Goal: Book appointment/travel/reservation

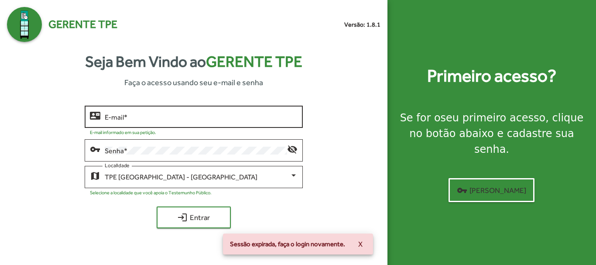
click at [147, 116] on input "E-mail *" at bounding box center [201, 117] width 193 height 8
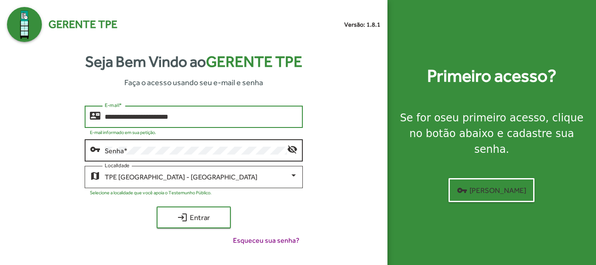
type input "**********"
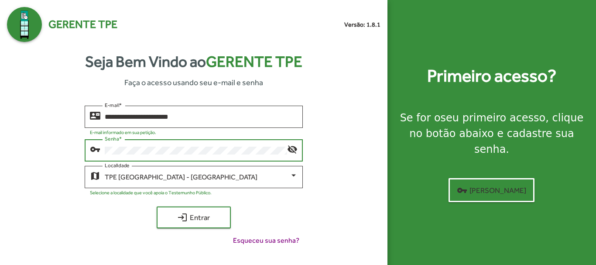
click at [157, 206] on button "login Entrar" at bounding box center [194, 217] width 74 height 22
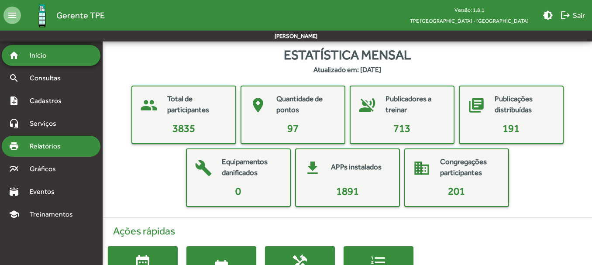
click at [56, 148] on span "Relatórios" at bounding box center [48, 146] width 48 height 10
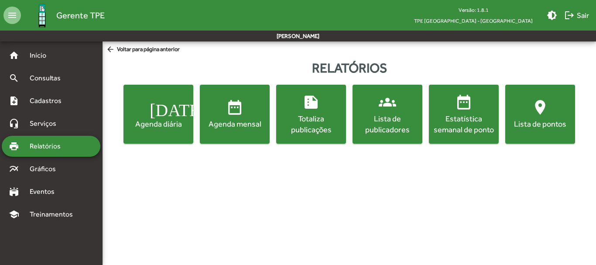
click at [238, 123] on div "Agenda mensal" at bounding box center [235, 123] width 66 height 11
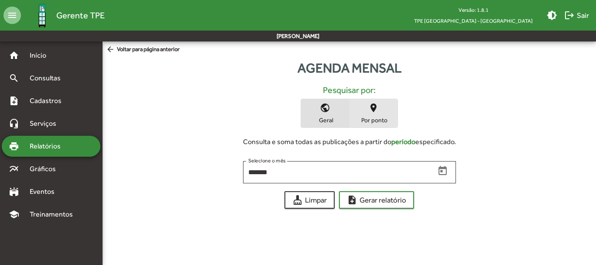
click at [364, 120] on span "Por ponto" at bounding box center [374, 120] width 44 height 8
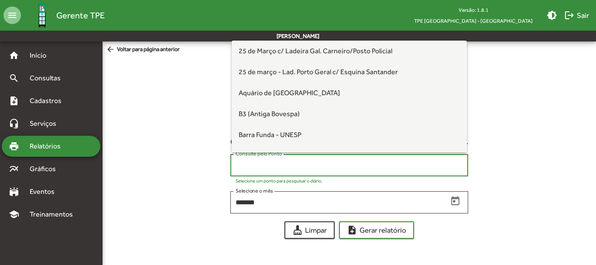
click at [269, 167] on input "Consulte pelo Ponto" at bounding box center [349, 166] width 227 height 8
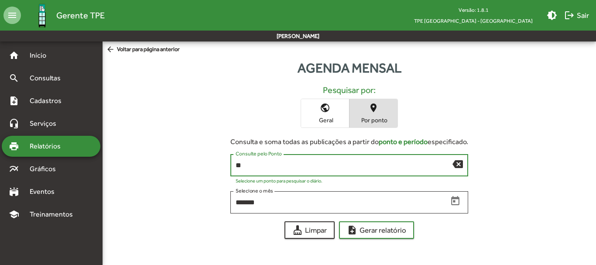
type input "*"
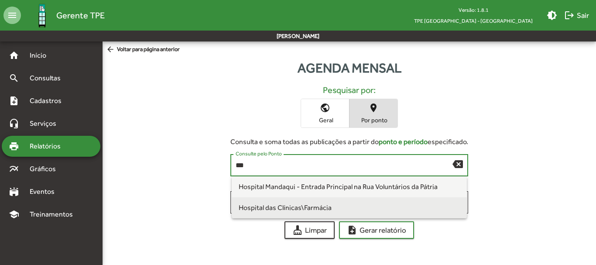
click at [285, 213] on span "Hospital das Clínicas\Farmácia" at bounding box center [350, 207] width 222 height 21
type input "**********"
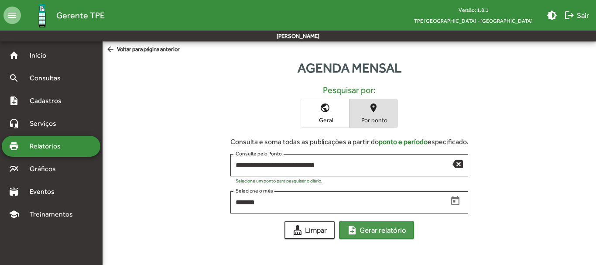
click at [380, 232] on span "note_add Gerar relatório" at bounding box center [376, 230] width 59 height 16
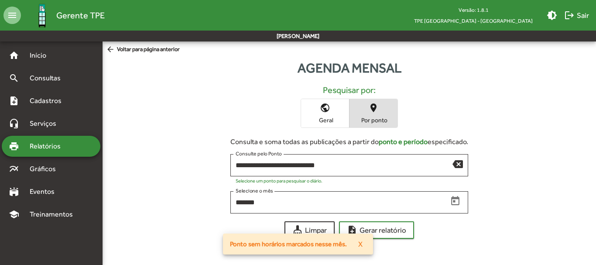
click at [362, 245] on span "X" at bounding box center [360, 244] width 4 height 16
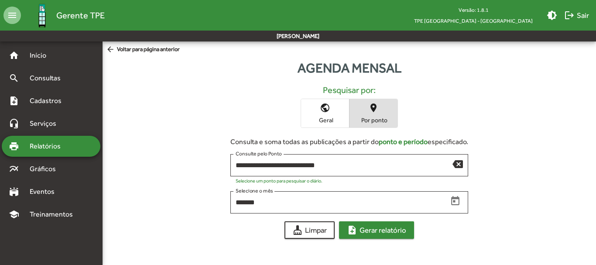
click at [386, 230] on span "note_add Gerar relatório" at bounding box center [376, 230] width 59 height 16
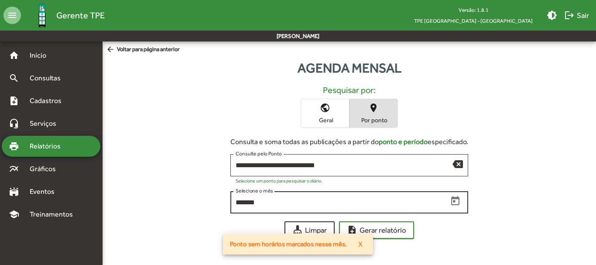
click at [272, 208] on div "******* Selecione o mês" at bounding box center [342, 201] width 212 height 24
click at [268, 201] on input "*******" at bounding box center [342, 203] width 212 height 8
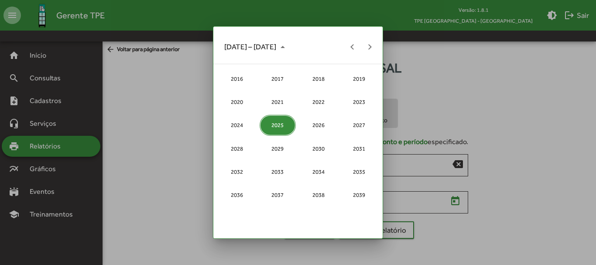
drag, startPoint x: 538, startPoint y: 177, endPoint x: 533, endPoint y: 182, distance: 6.2
click at [537, 178] on div at bounding box center [298, 132] width 596 height 265
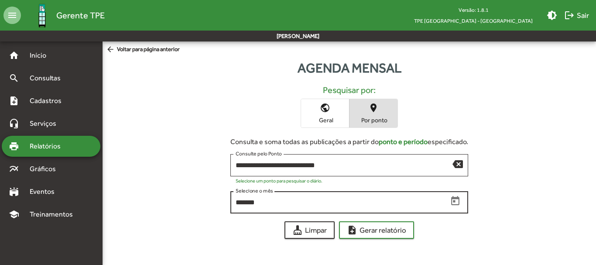
click at [245, 203] on input "*******" at bounding box center [342, 203] width 212 height 8
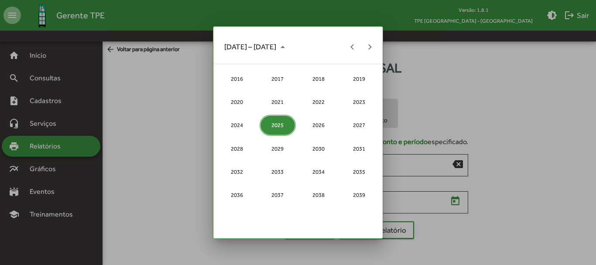
click at [519, 177] on div at bounding box center [298, 132] width 596 height 265
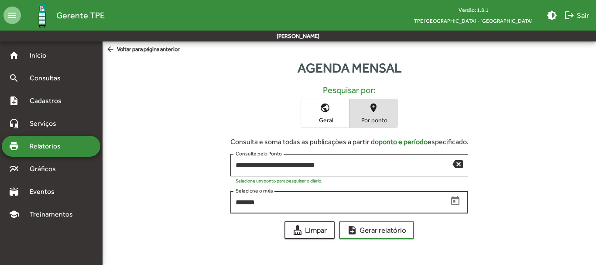
click at [245, 203] on input "*******" at bounding box center [342, 203] width 212 height 8
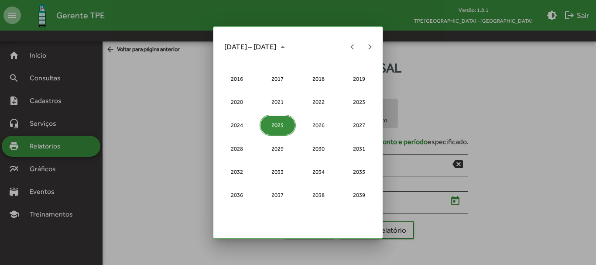
click at [547, 178] on div at bounding box center [298, 132] width 596 height 265
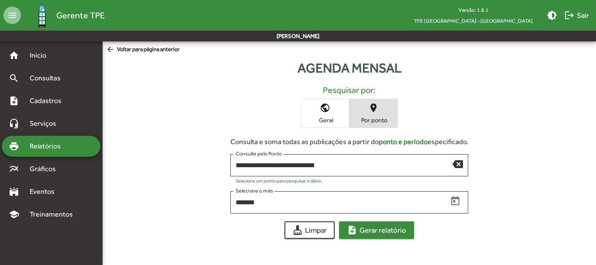
click at [369, 232] on span "note_add Gerar relatório" at bounding box center [376, 230] width 59 height 16
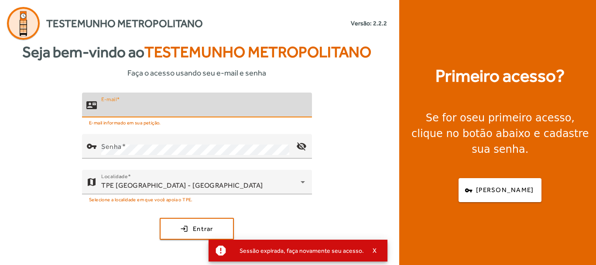
click at [165, 109] on input "E-mail" at bounding box center [203, 108] width 204 height 10
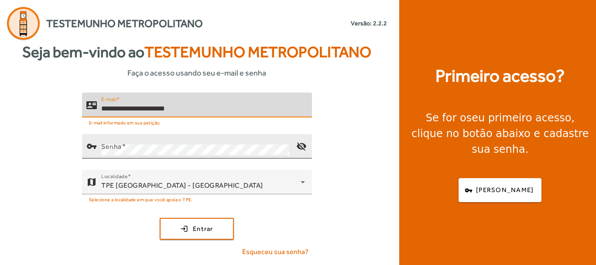
type input "**********"
click at [106, 148] on mat-label "Senha" at bounding box center [111, 146] width 21 height 8
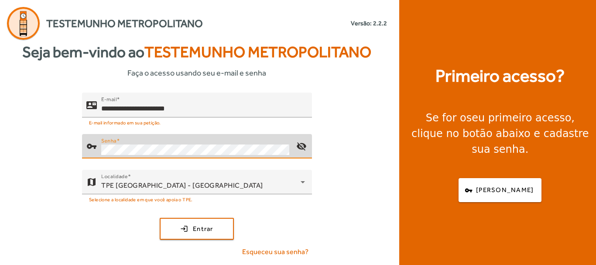
click at [160, 218] on button "login Entrar" at bounding box center [197, 229] width 74 height 22
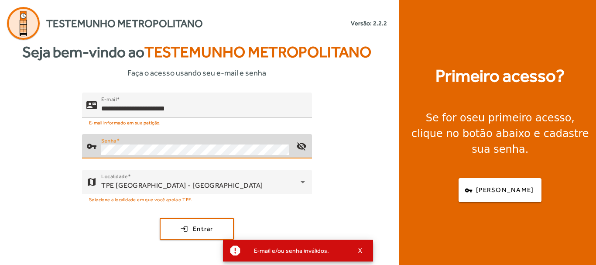
click at [160, 218] on button "login Entrar" at bounding box center [197, 229] width 74 height 22
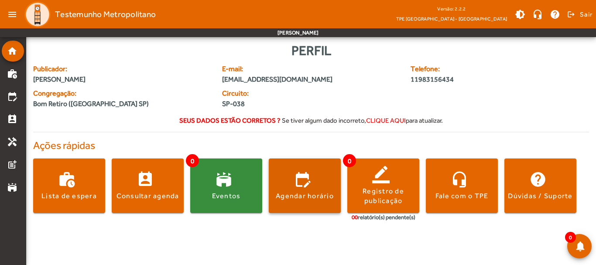
click at [307, 202] on span at bounding box center [305, 185] width 72 height 55
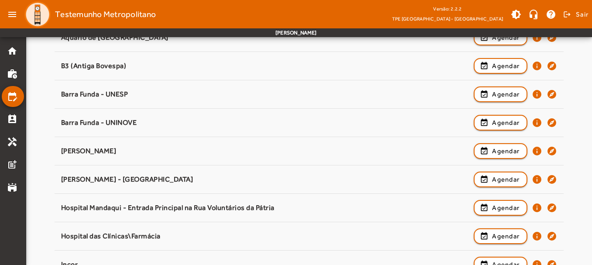
scroll to position [210, 0]
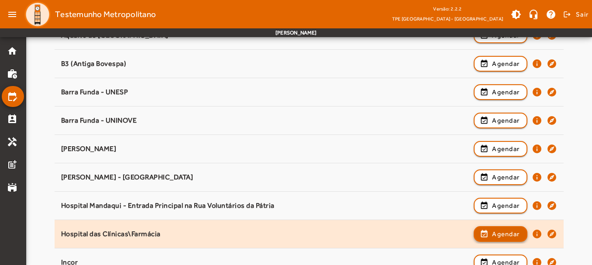
click at [498, 236] on span "Agendar" at bounding box center [506, 234] width 28 height 10
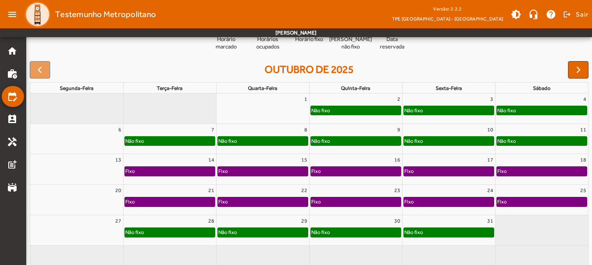
scroll to position [122, 0]
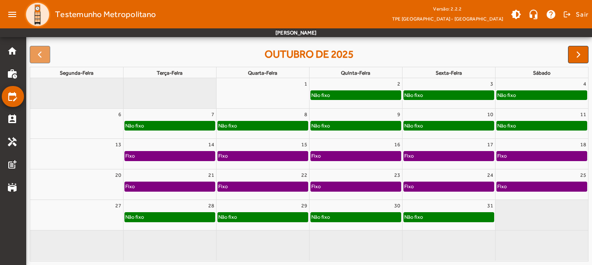
click at [270, 220] on div "Não fixo" at bounding box center [263, 217] width 90 height 9
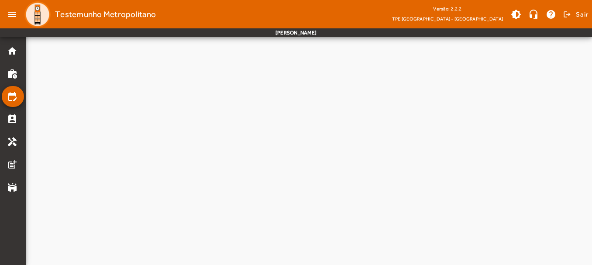
scroll to position [0, 0]
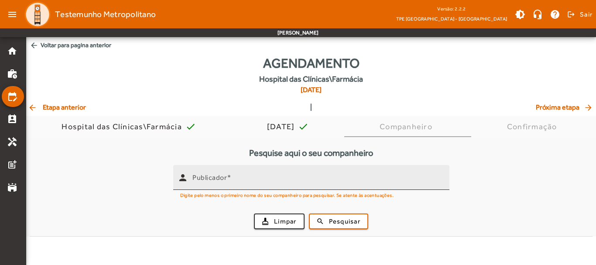
click at [260, 176] on input "Publicador" at bounding box center [318, 181] width 250 height 10
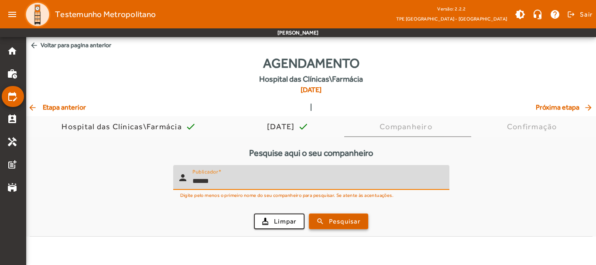
type input "******"
click at [334, 222] on span "Pesquisar" at bounding box center [344, 222] width 31 height 10
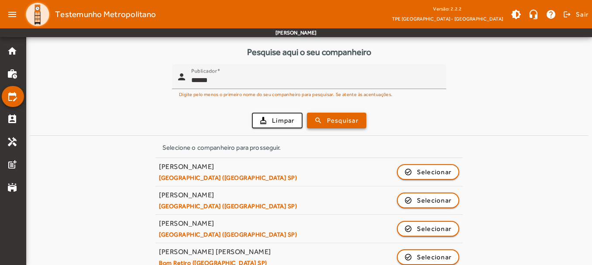
scroll to position [102, 0]
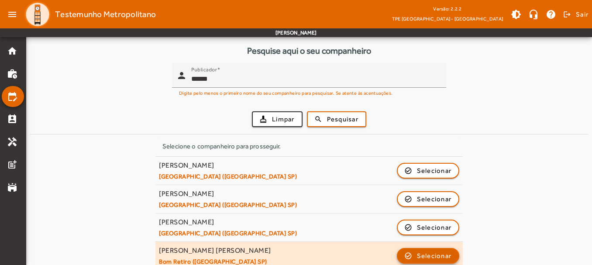
click at [414, 256] on span "button" at bounding box center [428, 255] width 61 height 21
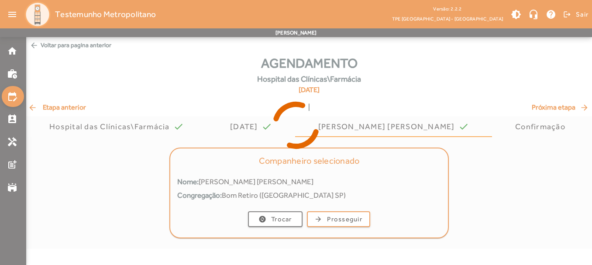
scroll to position [0, 0]
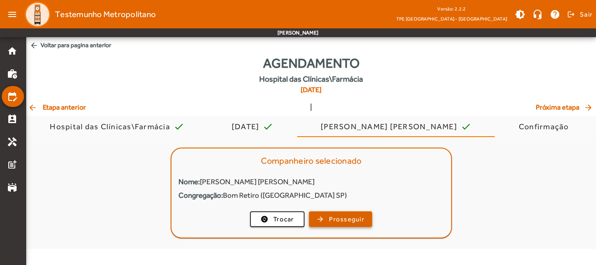
click at [350, 215] on span "Prosseguir" at bounding box center [346, 219] width 35 height 10
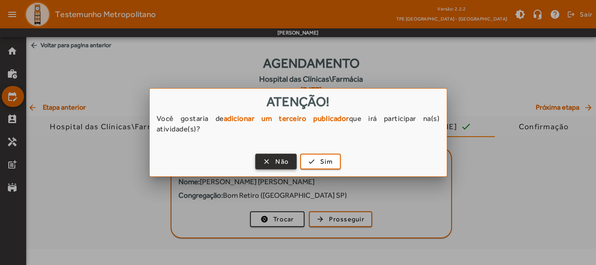
click at [281, 164] on span "Não" at bounding box center [282, 162] width 14 height 10
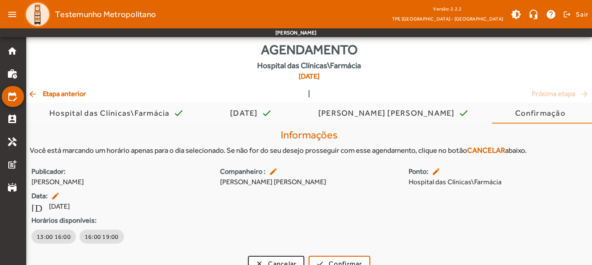
scroll to position [27, 0]
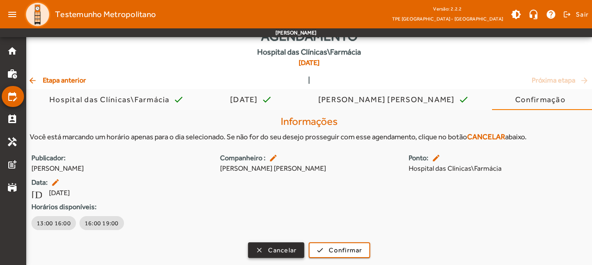
click at [271, 248] on span "Cancelar" at bounding box center [282, 250] width 28 height 10
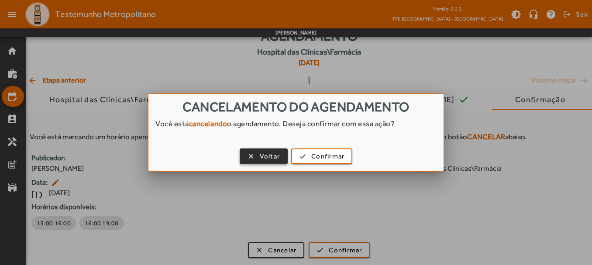
click at [277, 155] on span "Voltar" at bounding box center [270, 156] width 21 height 10
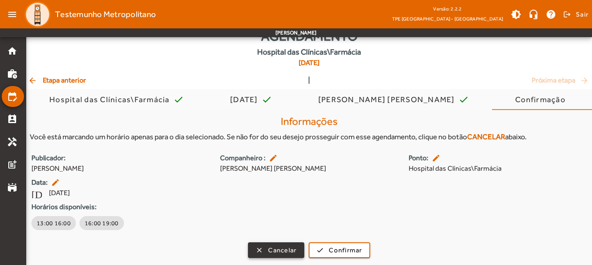
scroll to position [27, 0]
click at [280, 244] on span "button" at bounding box center [276, 250] width 55 height 21
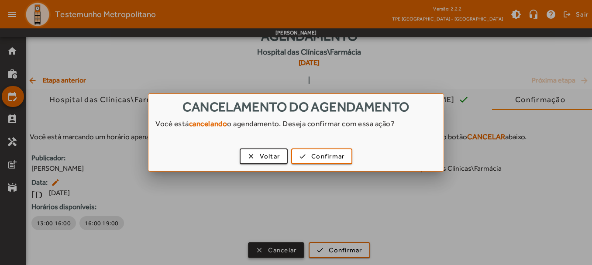
scroll to position [0, 0]
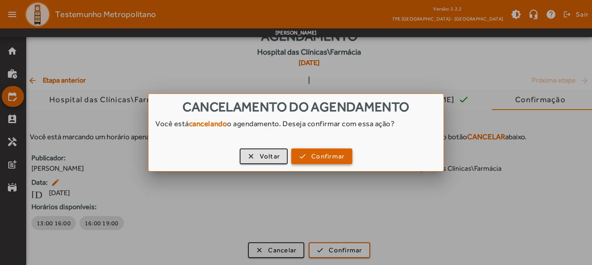
click at [331, 155] on span "Confirmar" at bounding box center [327, 156] width 33 height 10
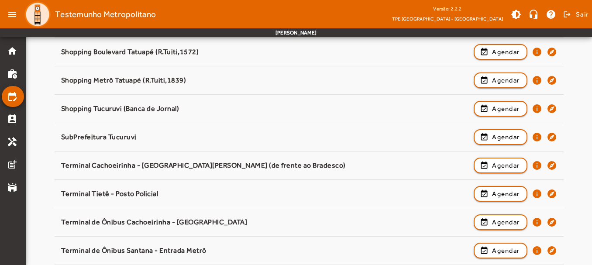
scroll to position [1187, 0]
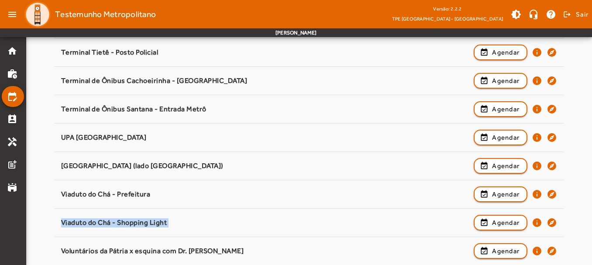
drag, startPoint x: 591, startPoint y: 229, endPoint x: 596, endPoint y: 200, distance: 29.6
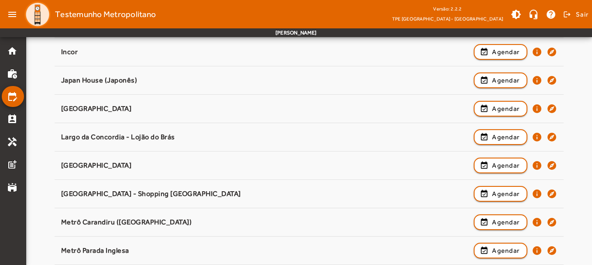
scroll to position [280, 0]
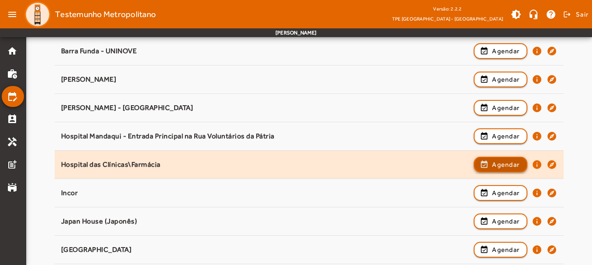
click at [499, 167] on span "Agendar" at bounding box center [506, 164] width 28 height 10
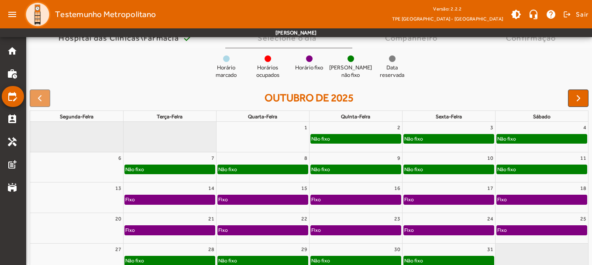
scroll to position [116, 0]
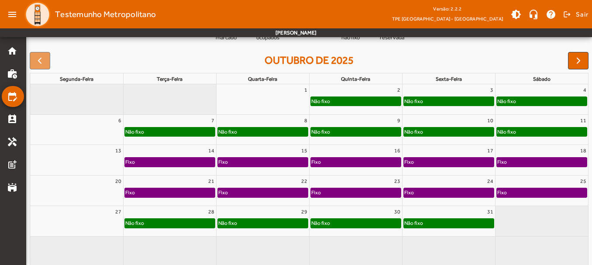
click at [351, 101] on div "Não fixo" at bounding box center [356, 101] width 90 height 9
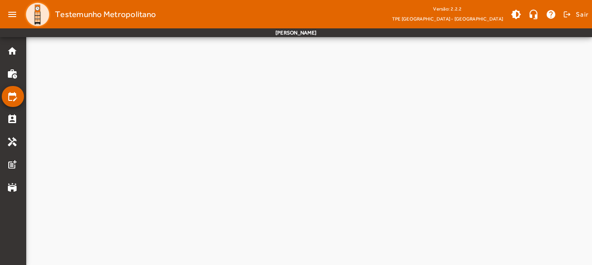
scroll to position [0, 0]
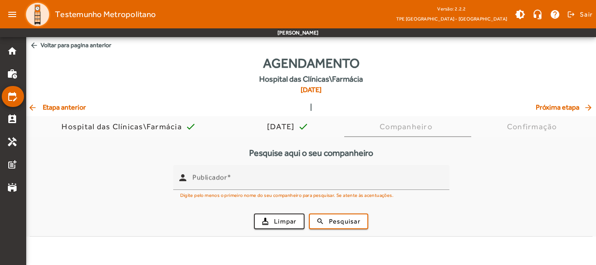
click at [32, 105] on mat-icon "arrow_back" at bounding box center [33, 107] width 10 height 9
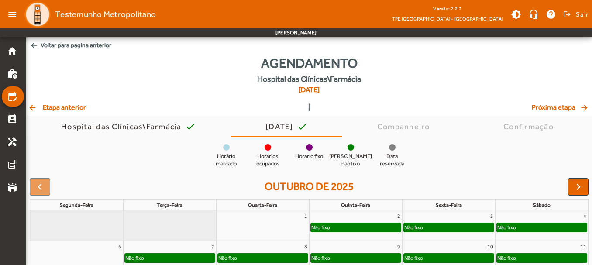
click at [431, 231] on div "Não fixo" at bounding box center [449, 227] width 90 height 9
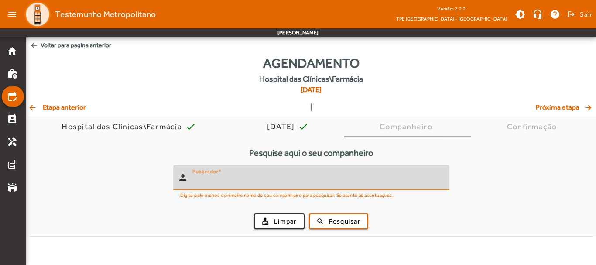
click at [235, 185] on input "Publicador" at bounding box center [318, 181] width 250 height 10
type input "******"
click at [347, 224] on span "Pesquisar" at bounding box center [344, 222] width 31 height 10
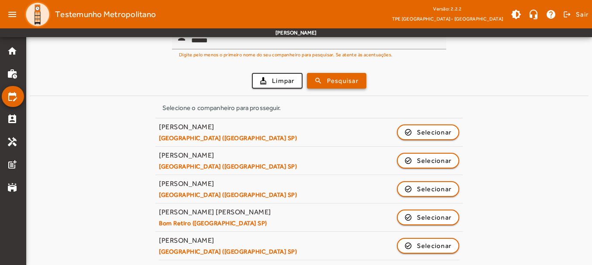
scroll to position [142, 0]
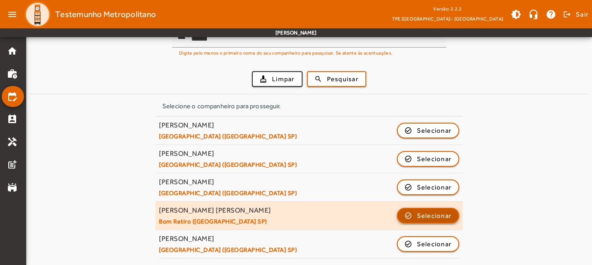
click at [423, 215] on span "Selecionar" at bounding box center [434, 215] width 35 height 10
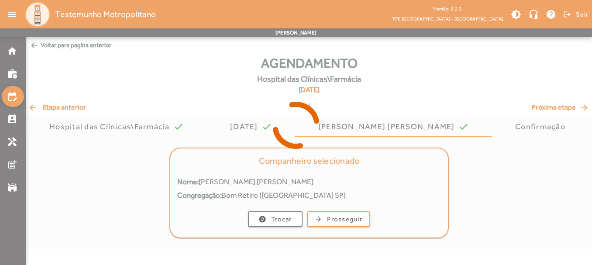
scroll to position [0, 0]
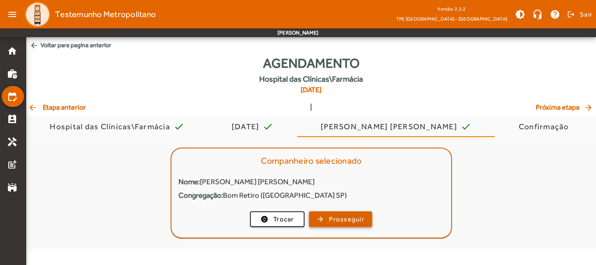
click at [339, 217] on span "Prosseguir" at bounding box center [346, 219] width 35 height 10
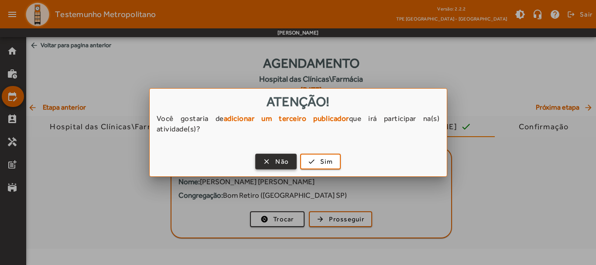
click at [289, 166] on span "button" at bounding box center [276, 161] width 40 height 21
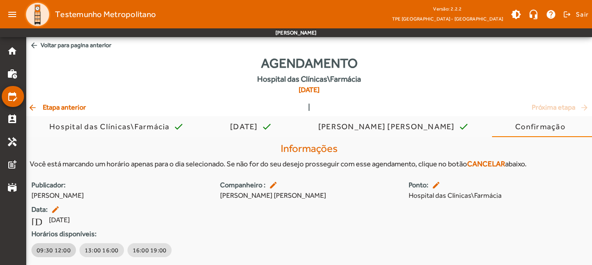
click at [54, 251] on span "09:30 12:00" at bounding box center [54, 250] width 34 height 9
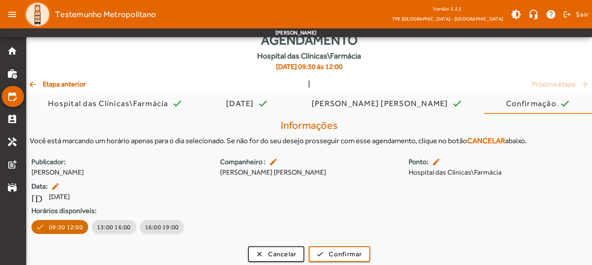
scroll to position [27, 0]
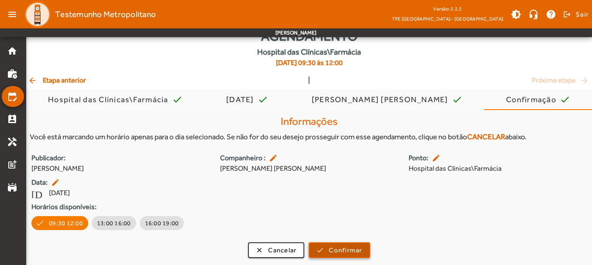
click at [357, 254] on span "Confirmar" at bounding box center [345, 250] width 33 height 10
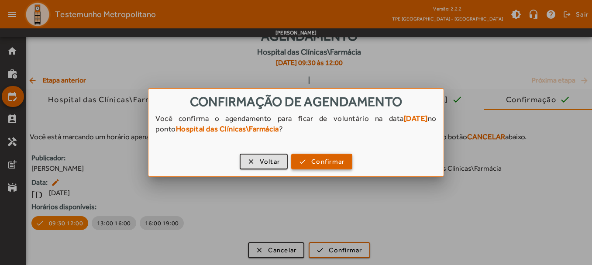
click at [334, 160] on span "Confirmar" at bounding box center [327, 162] width 33 height 10
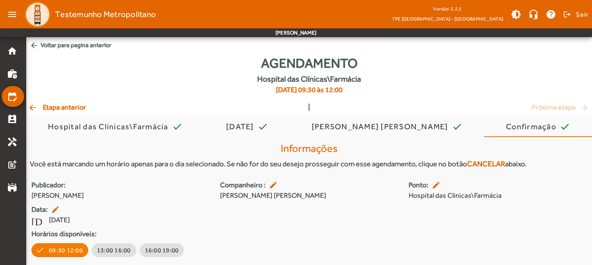
scroll to position [27, 0]
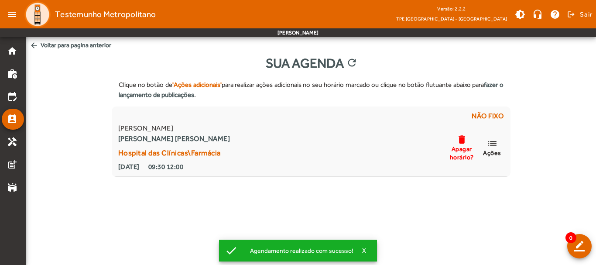
click at [442, 230] on body "menu Testemunho Metropolitano Versão: 2.2.2 TPE São Paulo - Centro brightness_m…" at bounding box center [298, 132] width 596 height 265
click at [365, 251] on span "X" at bounding box center [364, 251] width 4 height 8
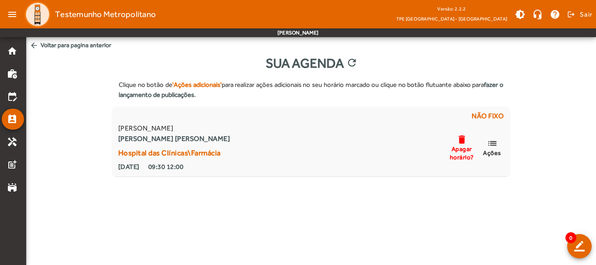
click at [32, 45] on mat-icon "arrow_back" at bounding box center [34, 45] width 9 height 9
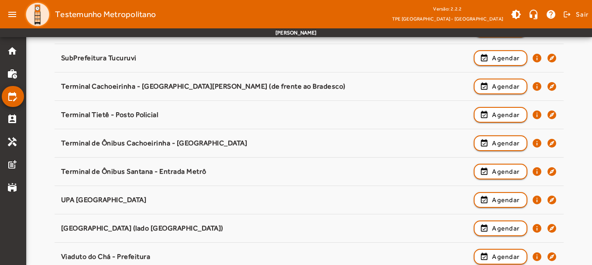
scroll to position [1187, 0]
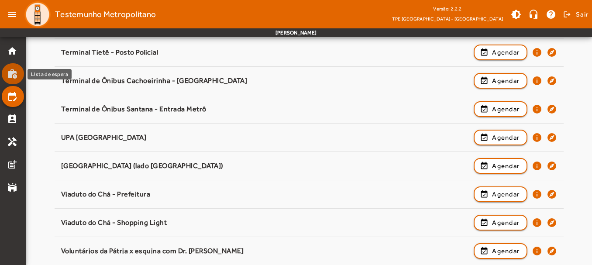
click at [8, 68] on mat-list-item "work_history" at bounding box center [13, 73] width 22 height 21
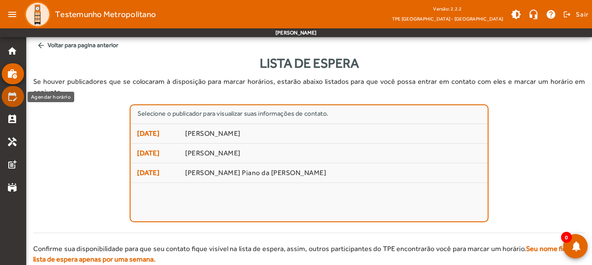
click at [18, 96] on link "edit_calendar" at bounding box center [15, 96] width 17 height 10
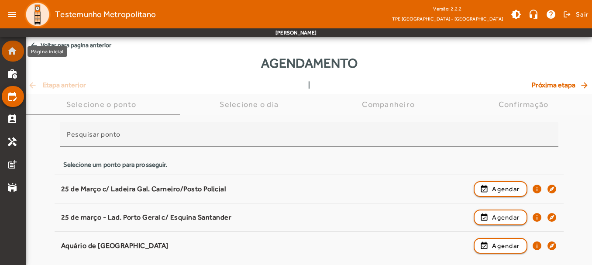
click at [15, 52] on mat-icon "home" at bounding box center [12, 51] width 10 height 10
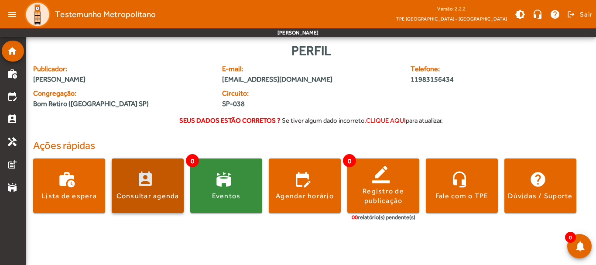
click at [148, 190] on span at bounding box center [148, 185] width 72 height 21
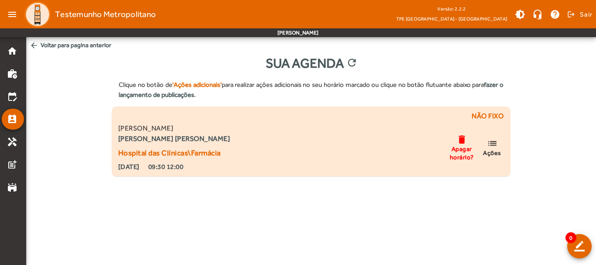
click at [461, 153] on span "Apagar horário?" at bounding box center [462, 153] width 26 height 16
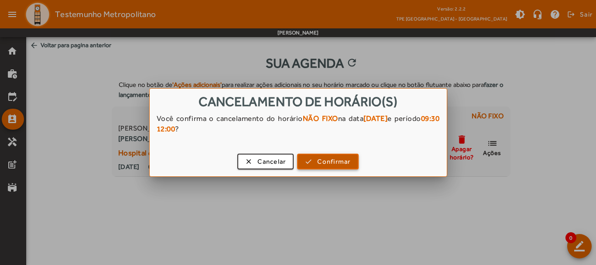
click at [333, 162] on span "Confirmar" at bounding box center [333, 162] width 33 height 10
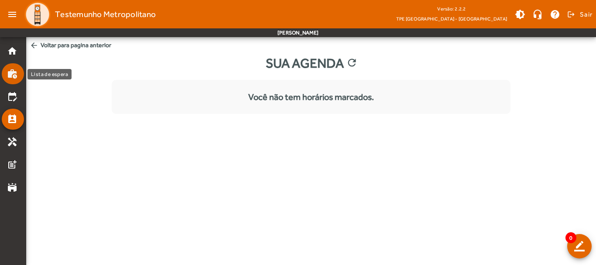
click at [12, 75] on mat-icon "work_history" at bounding box center [12, 74] width 10 height 10
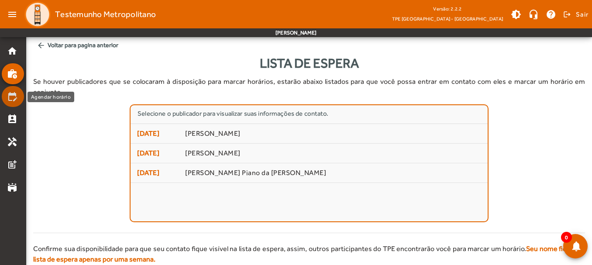
click at [14, 96] on mat-icon "edit_calendar" at bounding box center [12, 96] width 10 height 10
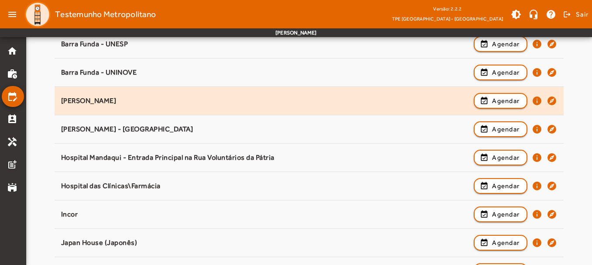
scroll to position [261, 0]
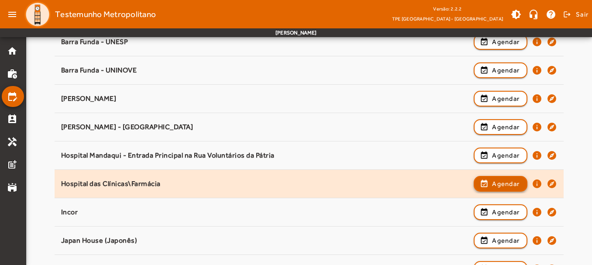
click at [510, 189] on span "button" at bounding box center [501, 183] width 52 height 21
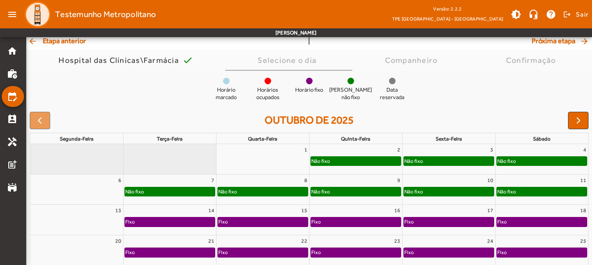
scroll to position [56, 0]
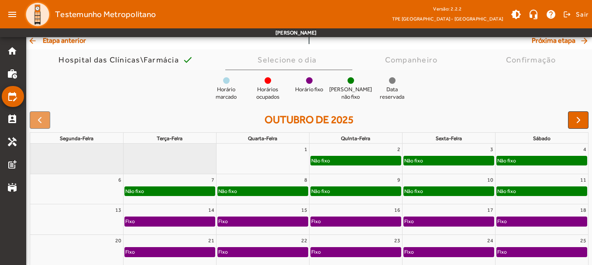
click at [439, 160] on div "Não fixo" at bounding box center [449, 160] width 90 height 9
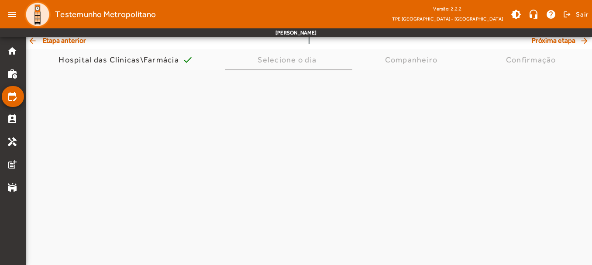
scroll to position [0, 0]
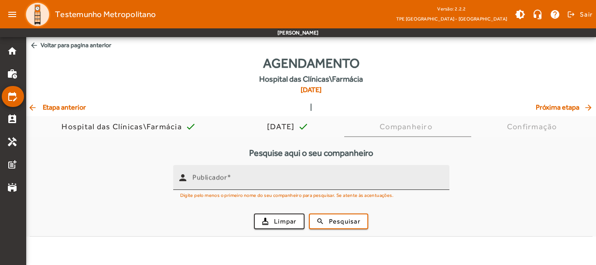
click at [234, 182] on input "Publicador" at bounding box center [318, 181] width 250 height 10
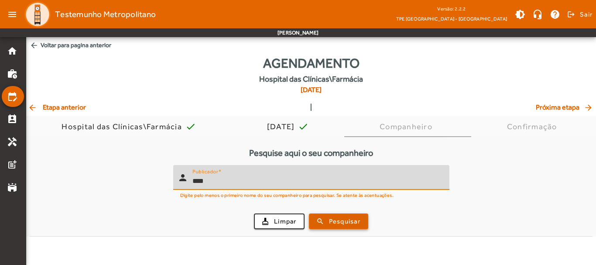
type input "****"
click at [330, 221] on span "Pesquisar" at bounding box center [344, 222] width 31 height 10
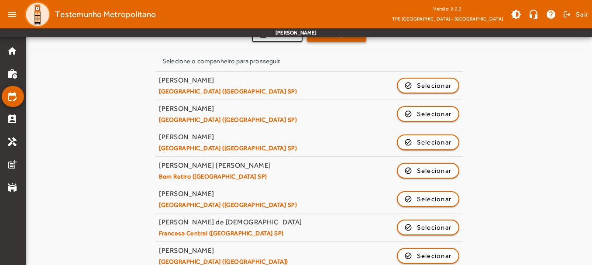
scroll to position [189, 0]
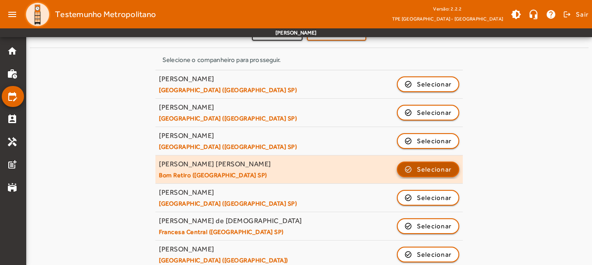
click at [437, 165] on span "Selecionar" at bounding box center [434, 169] width 35 height 10
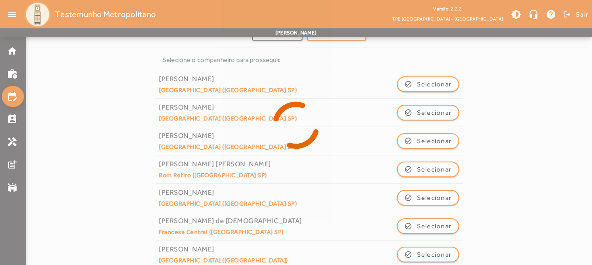
scroll to position [0, 0]
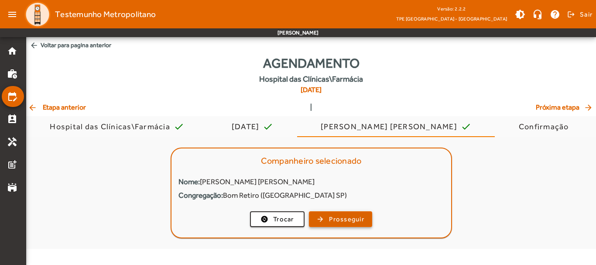
click at [335, 222] on span "Prosseguir" at bounding box center [346, 219] width 35 height 10
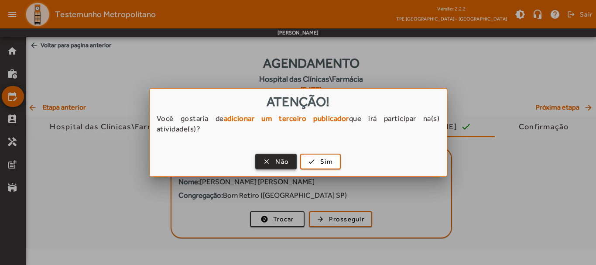
click at [279, 162] on span "Não" at bounding box center [282, 162] width 14 height 10
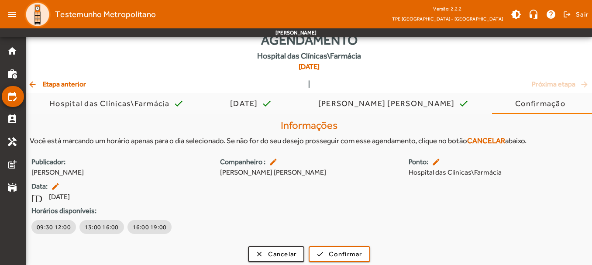
scroll to position [27, 0]
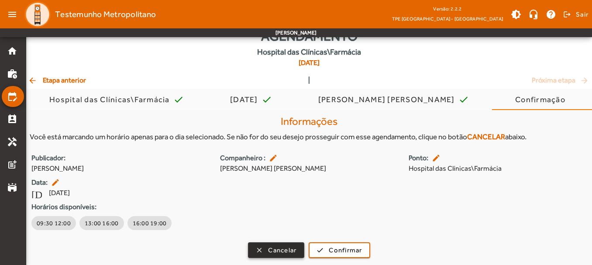
click at [279, 251] on span "Cancelar" at bounding box center [282, 250] width 28 height 10
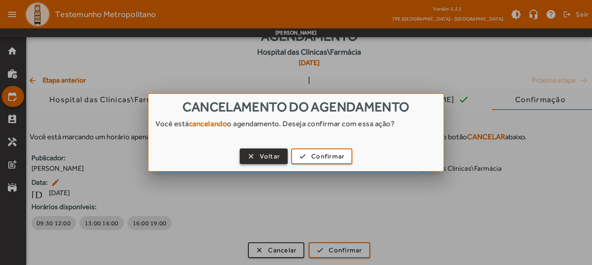
click at [271, 155] on span "Voltar" at bounding box center [270, 156] width 21 height 10
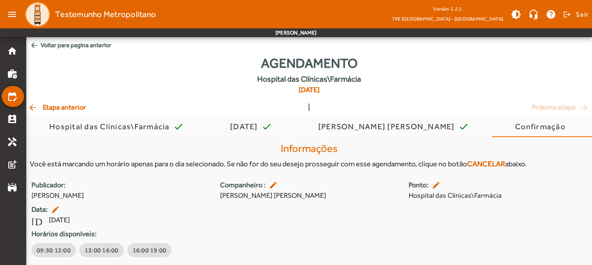
scroll to position [27, 0]
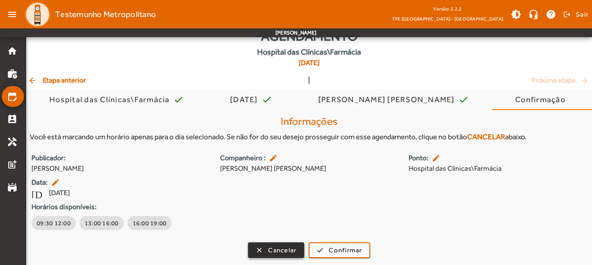
click at [274, 251] on span "Cancelar" at bounding box center [282, 250] width 28 height 10
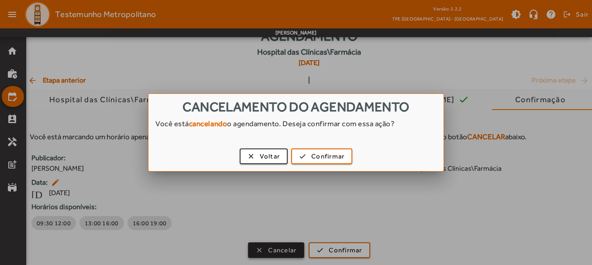
scroll to position [0, 0]
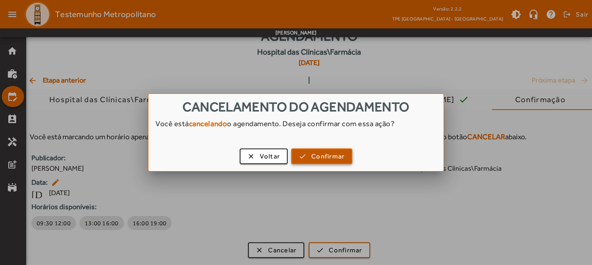
click at [317, 156] on span "Confirmar" at bounding box center [327, 156] width 33 height 10
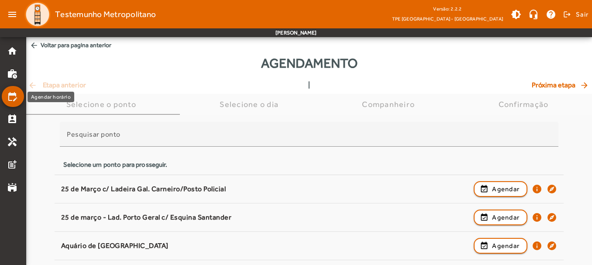
click at [14, 97] on mat-icon "edit_calendar" at bounding box center [12, 96] width 10 height 10
click at [10, 98] on mat-icon "edit_calendar" at bounding box center [12, 96] width 10 height 10
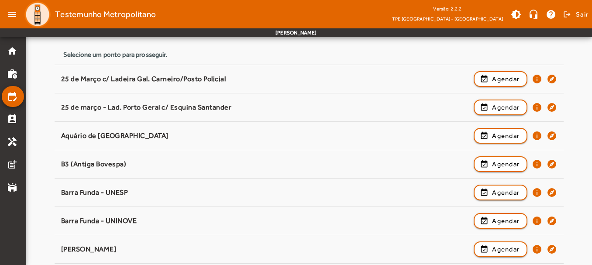
scroll to position [117, 0]
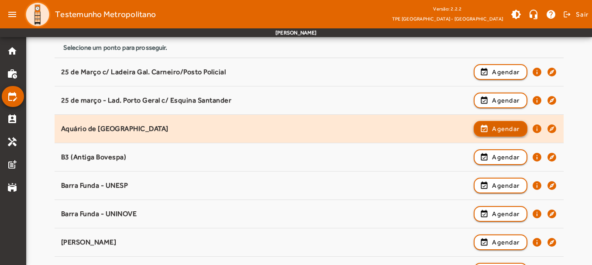
click at [500, 129] on span "Agendar" at bounding box center [506, 129] width 28 height 10
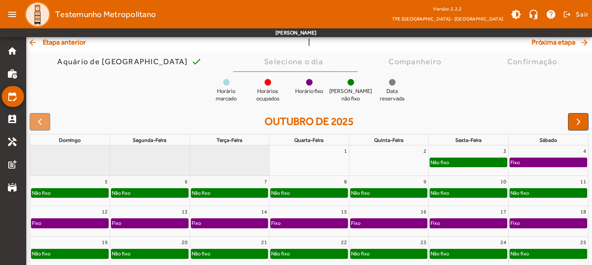
scroll to position [60, 0]
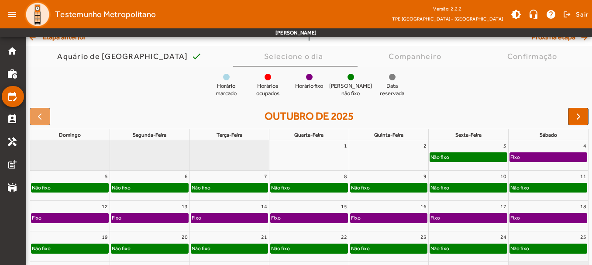
click at [464, 155] on div "Não fixo" at bounding box center [468, 157] width 77 height 9
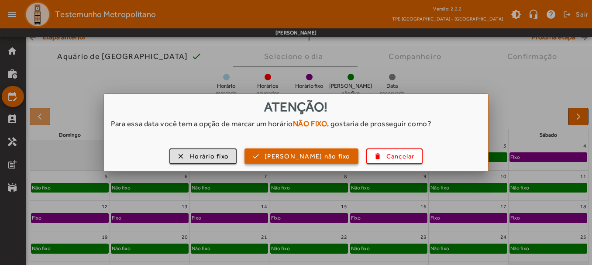
click at [300, 154] on span "Horário não fixo" at bounding box center [308, 156] width 86 height 10
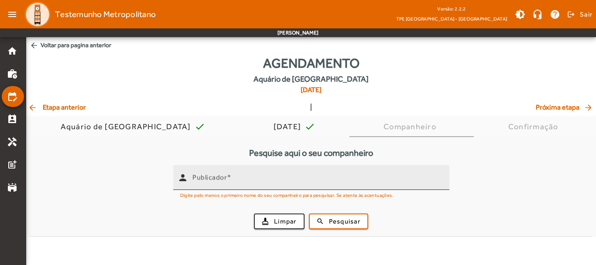
click at [256, 182] on input "Publicador" at bounding box center [318, 181] width 250 height 10
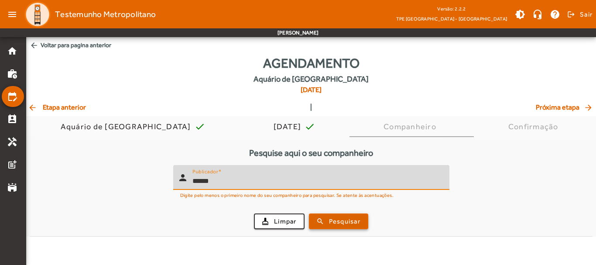
type input "******"
click at [337, 227] on span "submit" at bounding box center [339, 221] width 58 height 21
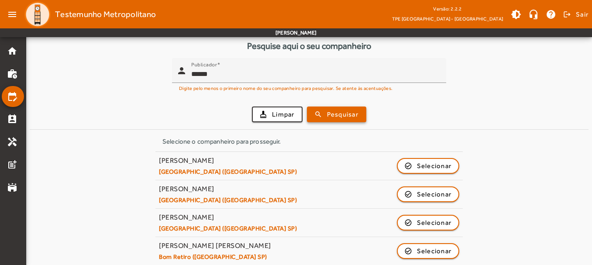
scroll to position [105, 0]
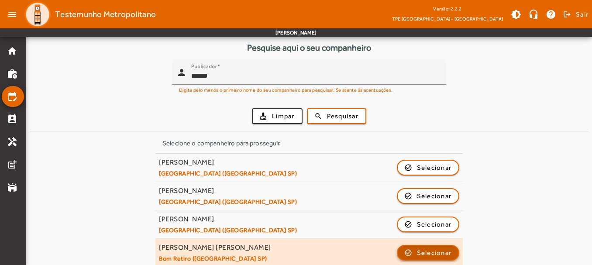
click at [437, 252] on span "Selecionar" at bounding box center [434, 253] width 35 height 10
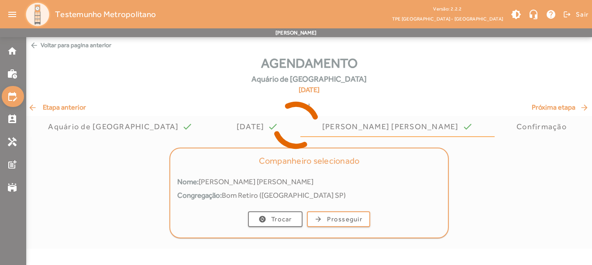
scroll to position [0, 0]
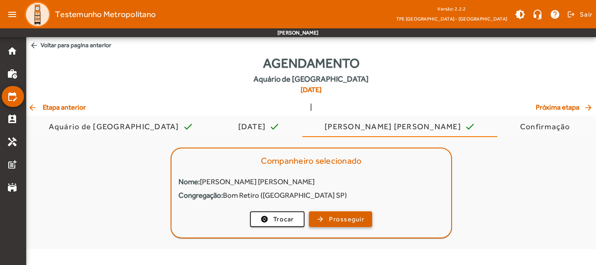
click at [348, 223] on span "Prosseguir" at bounding box center [346, 219] width 35 height 10
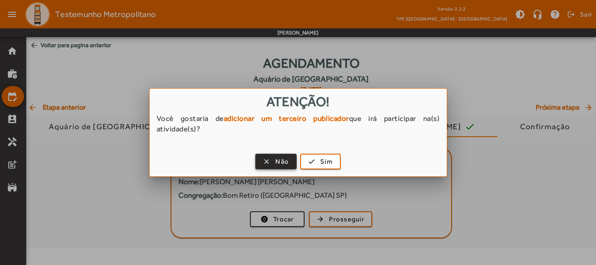
click at [289, 162] on span "button" at bounding box center [276, 161] width 40 height 21
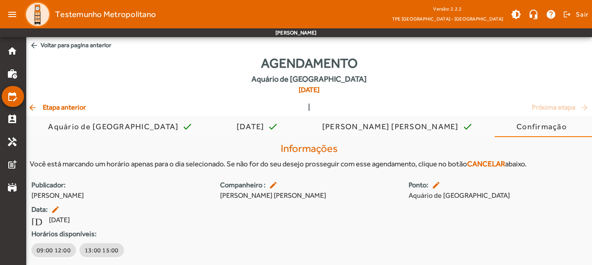
scroll to position [27, 0]
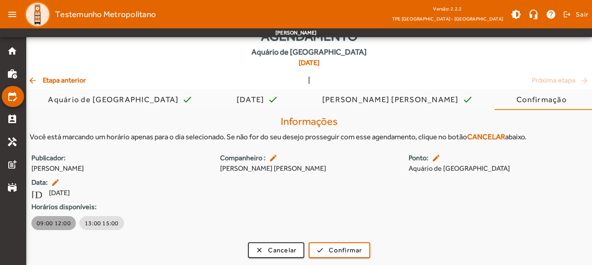
click at [51, 225] on span "09:00 12:00" at bounding box center [54, 223] width 34 height 9
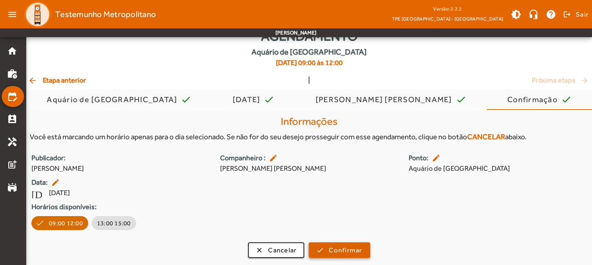
click at [344, 252] on span "Confirmar" at bounding box center [345, 250] width 33 height 10
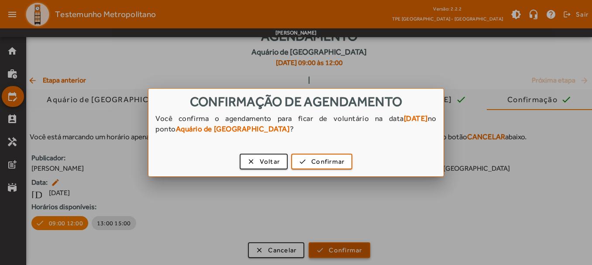
scroll to position [0, 0]
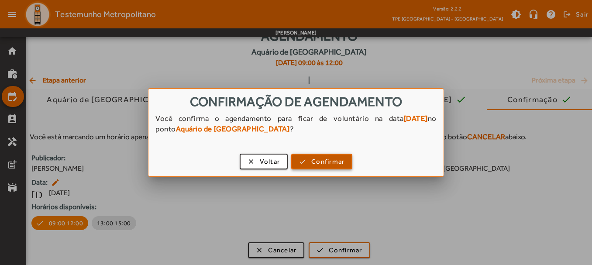
click at [324, 164] on span "Confirmar" at bounding box center [327, 162] width 33 height 10
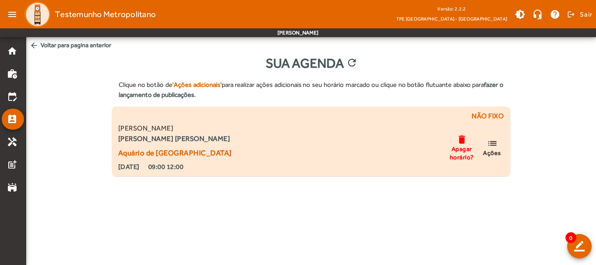
click at [462, 153] on span "Apagar horário?" at bounding box center [462, 153] width 26 height 16
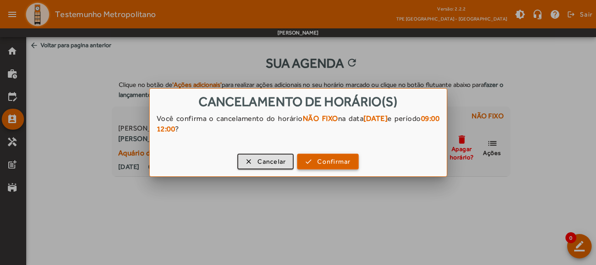
click at [331, 162] on span "Confirmar" at bounding box center [333, 162] width 33 height 10
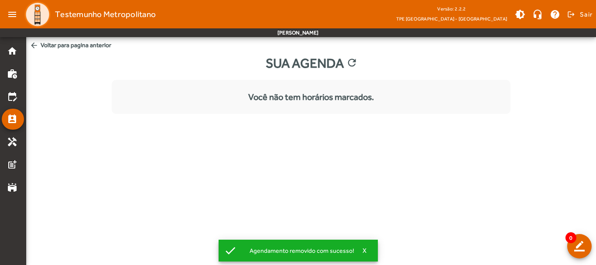
drag, startPoint x: 459, startPoint y: 178, endPoint x: 470, endPoint y: 186, distance: 12.8
click at [460, 186] on body "menu Testemunho Metropolitano Versão: 2.2.2 TPE São Paulo - Centro brightness_m…" at bounding box center [298, 132] width 596 height 265
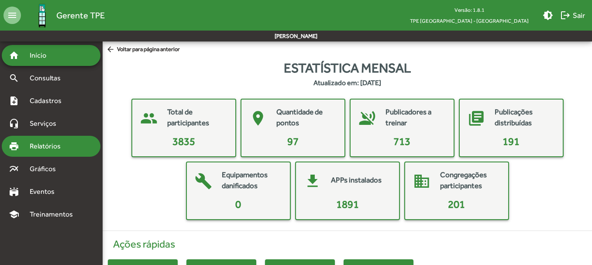
click at [48, 143] on span "Relatórios" at bounding box center [48, 146] width 48 height 10
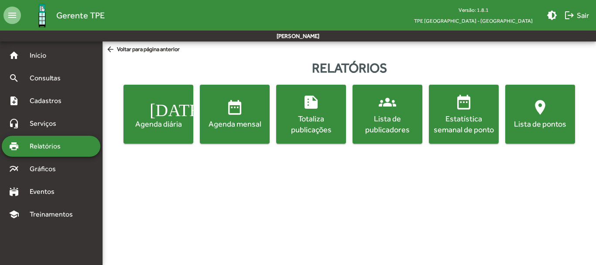
click at [164, 124] on div "Agenda diária" at bounding box center [158, 123] width 66 height 11
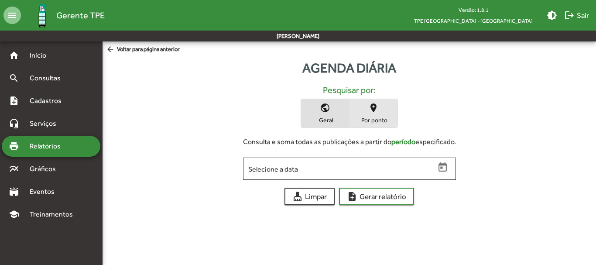
click at [370, 114] on span "place Por ponto" at bounding box center [374, 113] width 48 height 28
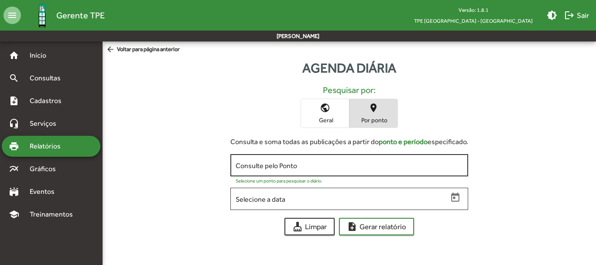
click at [280, 168] on input "Consulte pelo Ponto" at bounding box center [349, 166] width 227 height 8
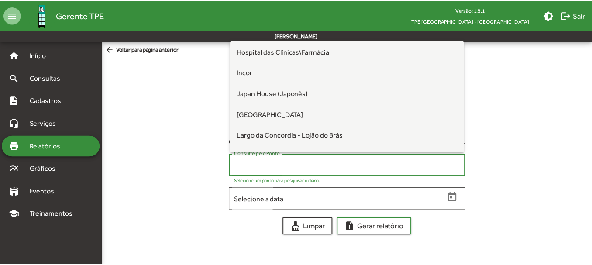
scroll to position [129, 0]
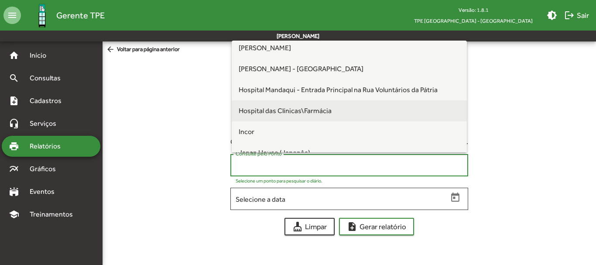
click at [336, 110] on span "Hospital das Clínicas\Farmácia" at bounding box center [350, 110] width 222 height 21
type input "**********"
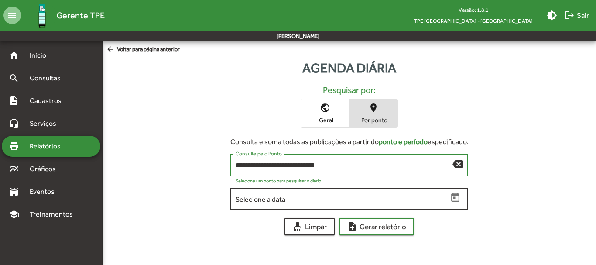
click at [450, 198] on icon "Open calendar" at bounding box center [455, 197] width 11 height 11
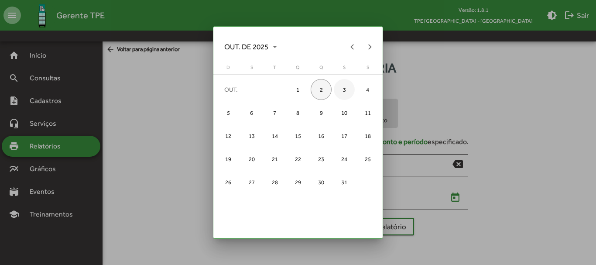
click at [344, 91] on div "3" at bounding box center [344, 89] width 21 height 21
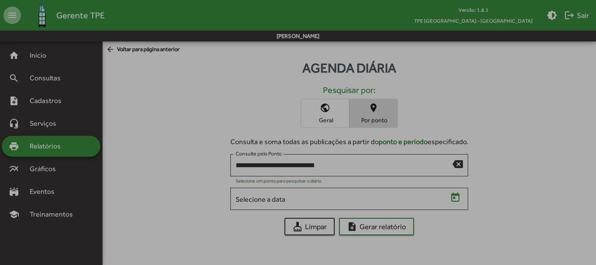
type input "**********"
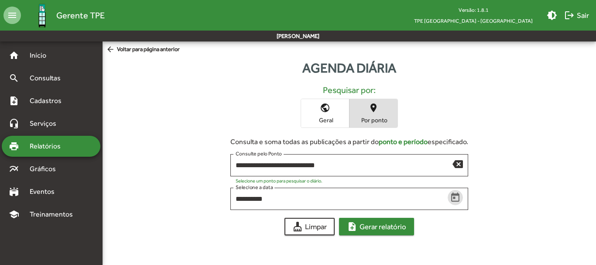
click at [385, 228] on span "note_add Gerar relatório" at bounding box center [376, 227] width 59 height 16
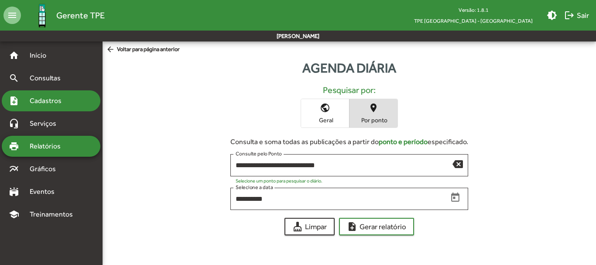
click at [48, 102] on span "Cadastros" at bounding box center [48, 101] width 48 height 10
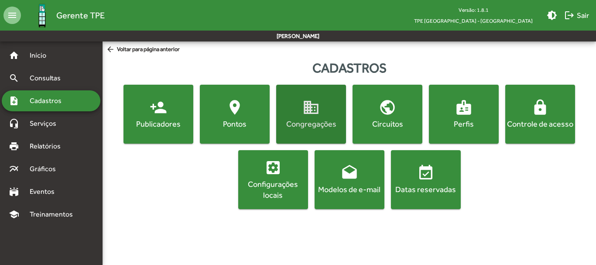
click at [314, 120] on div "Congregações" at bounding box center [311, 123] width 66 height 11
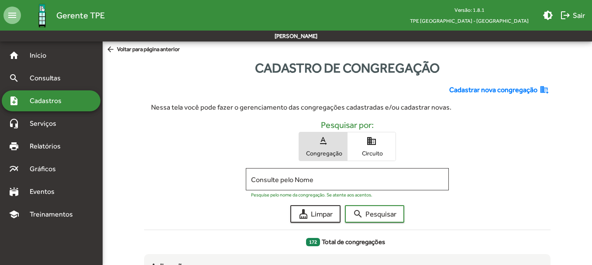
click at [261, 179] on input "Consulte pelo Nome" at bounding box center [347, 179] width 193 height 8
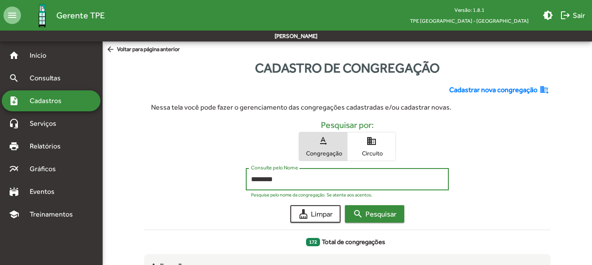
type input "********"
click at [393, 217] on span "search Pesquisar" at bounding box center [375, 214] width 44 height 16
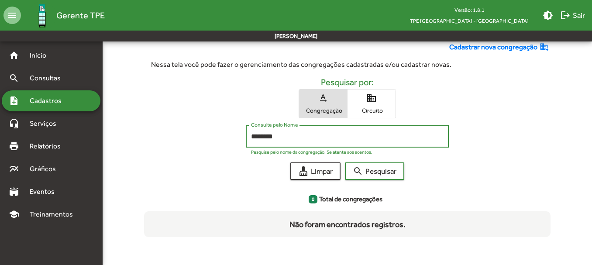
drag, startPoint x: 287, startPoint y: 137, endPoint x: 226, endPoint y: 133, distance: 61.3
click at [226, 133] on div "******** Consulte pelo Nome Pesquise pelo nome da congregação. Se atente aos ac…" at bounding box center [347, 138] width 406 height 27
click at [383, 173] on span "search Pesquisar" at bounding box center [375, 171] width 44 height 16
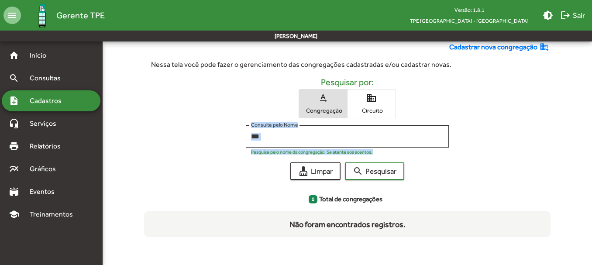
drag, startPoint x: 591, startPoint y: 115, endPoint x: 581, endPoint y: 174, distance: 60.2
click at [585, 177] on form "Cadastrar nova congregação domain_add Nessa tela você pode fazer o gerenciament…" at bounding box center [347, 139] width 500 height 209
click at [551, 110] on div "Cadastrar nova congregação domain_add Nessa tela você pode fazer o gerenciament…" at bounding box center [347, 139] width 416 height 209
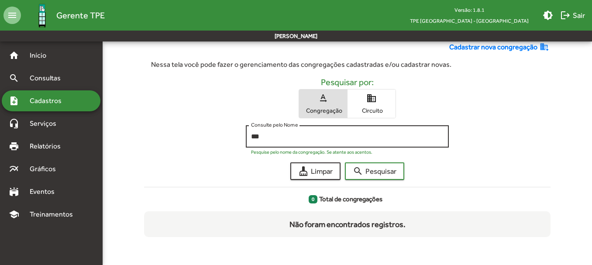
click at [296, 140] on input "***" at bounding box center [347, 137] width 193 height 8
type input "*"
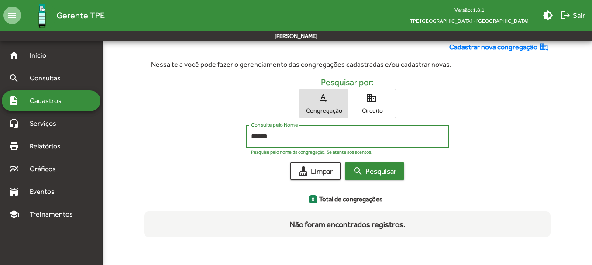
type input "******"
click at [373, 177] on span "search Pesquisar" at bounding box center [375, 171] width 44 height 16
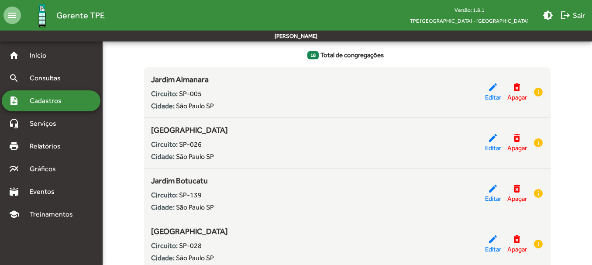
scroll to position [189, 0]
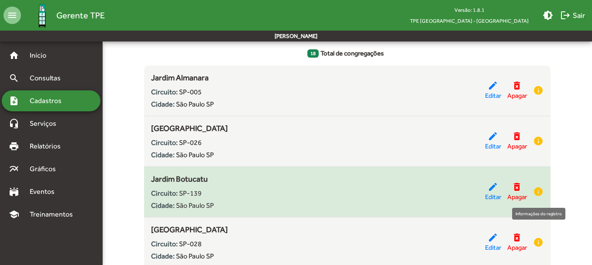
click at [537, 193] on mat-icon "info" at bounding box center [538, 191] width 10 height 10
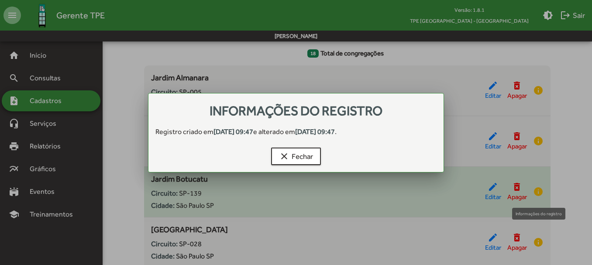
scroll to position [0, 0]
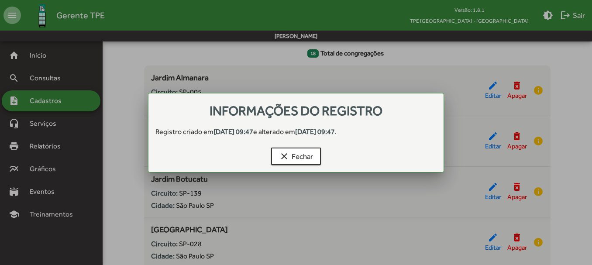
click at [578, 171] on div at bounding box center [296, 132] width 592 height 265
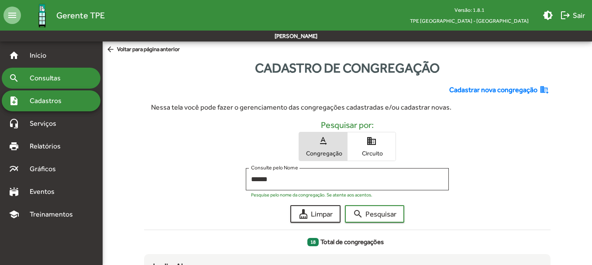
click at [59, 77] on span "Consultas" at bounding box center [48, 78] width 48 height 10
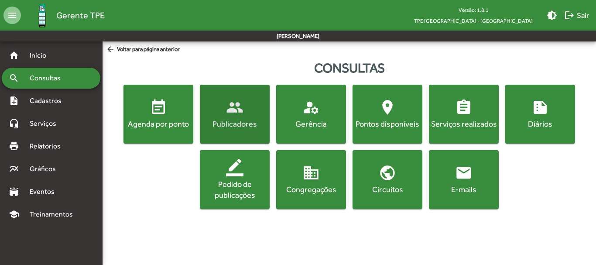
click at [229, 112] on mat-icon "people" at bounding box center [234, 107] width 17 height 17
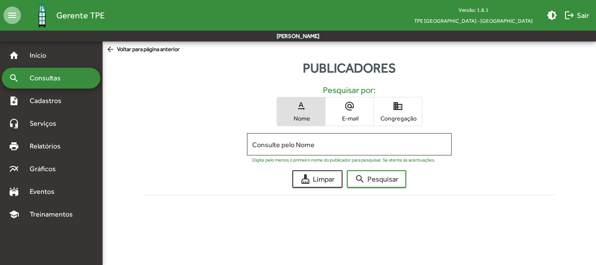
click at [413, 105] on span "domain Congregação" at bounding box center [398, 111] width 48 height 28
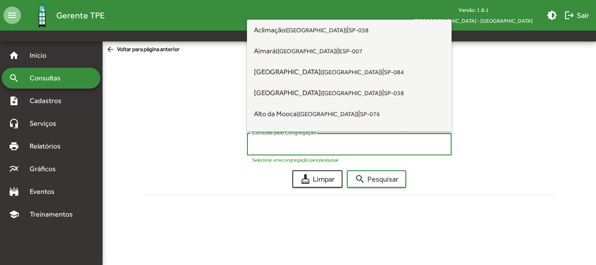
click at [272, 145] on input "Consulte pelo Congregação" at bounding box center [349, 145] width 194 height 8
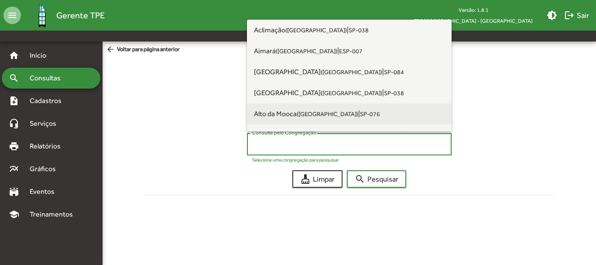
click at [435, 123] on span "Alto da Mooca ([GEOGRAPHIC_DATA]) | SP-076" at bounding box center [349, 113] width 191 height 21
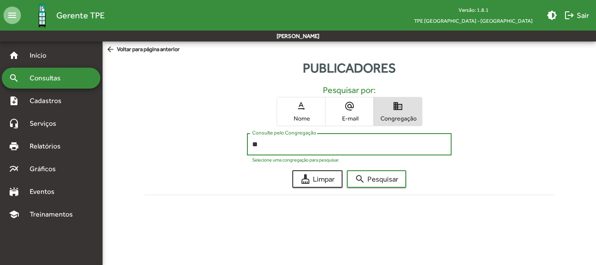
type input "*"
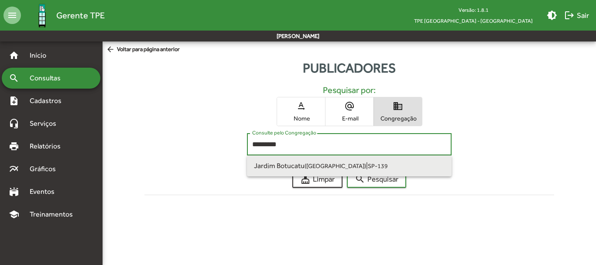
click at [373, 167] on span "Jardim Botucatu ([GEOGRAPHIC_DATA]) | SP-139" at bounding box center [349, 165] width 191 height 21
type input "**********"
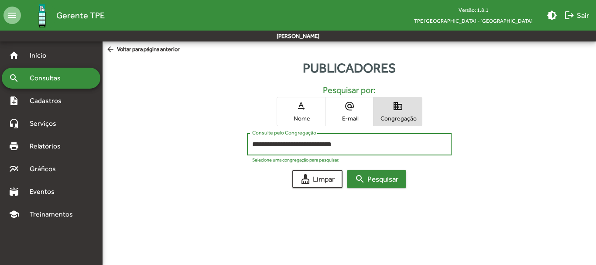
click at [377, 182] on span "search Pesquisar" at bounding box center [377, 179] width 44 height 16
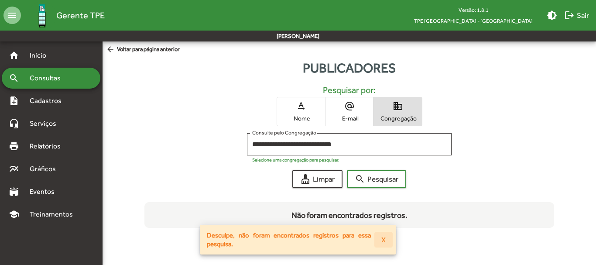
click at [385, 237] on span "X" at bounding box center [384, 240] width 4 height 16
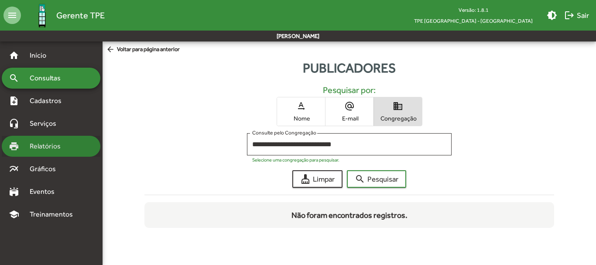
click at [49, 147] on span "Relatórios" at bounding box center [48, 146] width 48 height 10
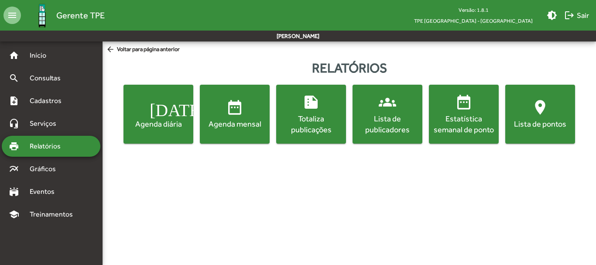
click at [541, 130] on button "location_on Lista de pontos" at bounding box center [541, 114] width 70 height 59
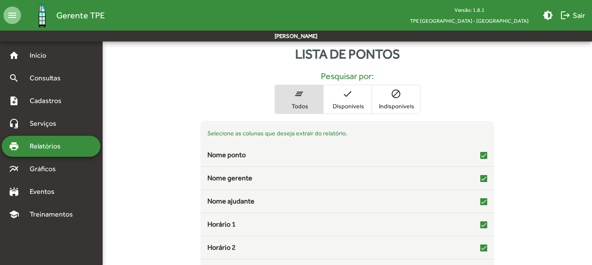
scroll to position [35, 0]
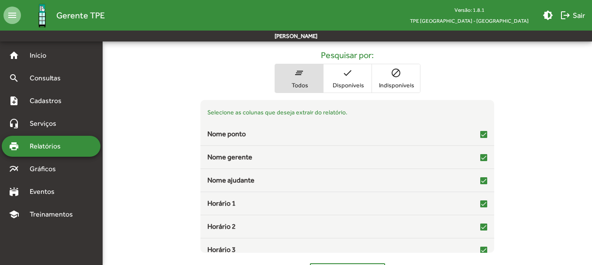
click at [48, 143] on span "Relatórios" at bounding box center [48, 146] width 48 height 10
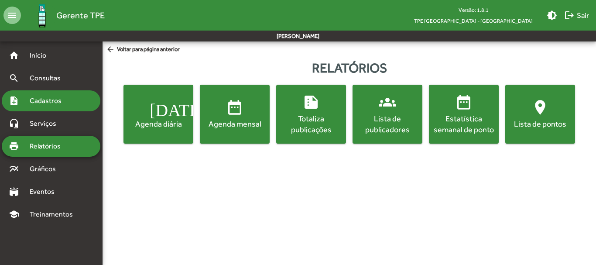
click at [48, 101] on span "Cadastros" at bounding box center [48, 101] width 48 height 10
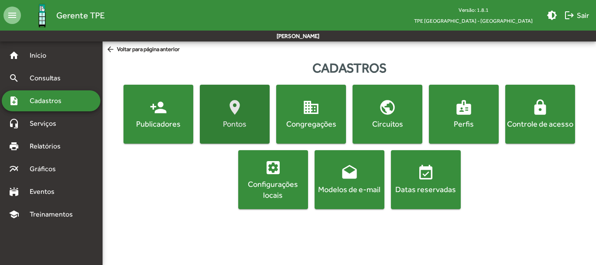
click at [248, 119] on div "Pontos" at bounding box center [235, 123] width 66 height 11
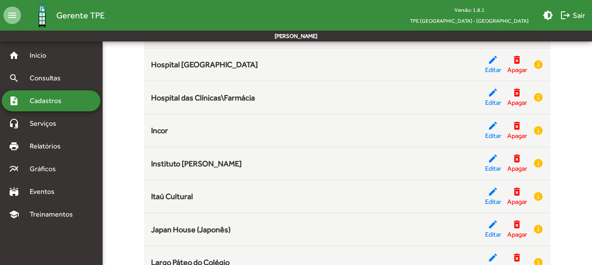
scroll to position [1095, 0]
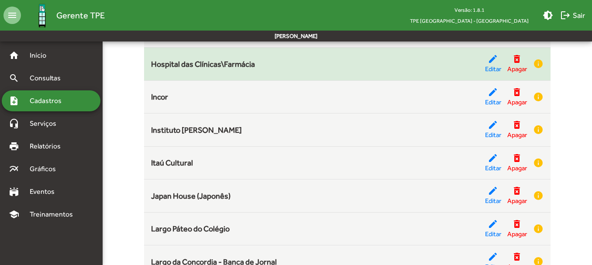
click at [315, 61] on div "Hospital das Clínicas\Farmácia" at bounding box center [318, 64] width 334 height 12
click at [491, 69] on span "Editar" at bounding box center [493, 69] width 16 height 10
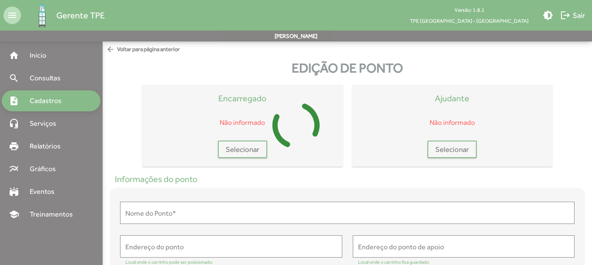
type input "**********"
type textarea "**********"
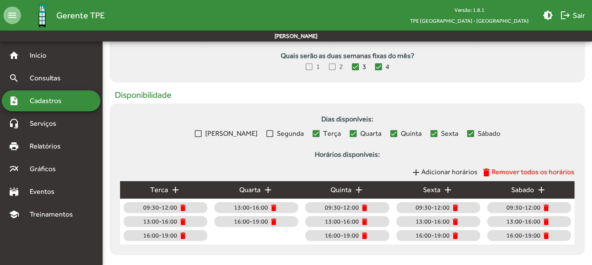
scroll to position [375, 0]
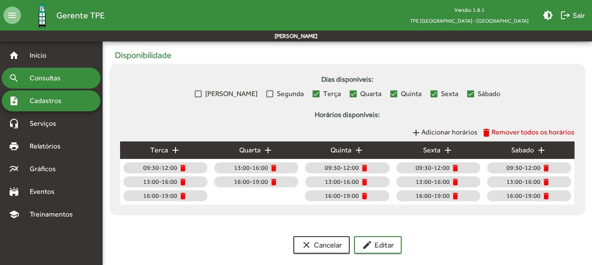
click at [61, 78] on span "Consultas" at bounding box center [48, 78] width 48 height 10
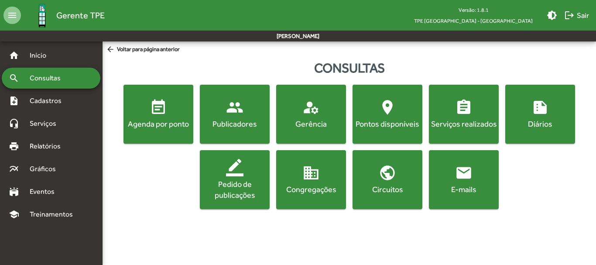
click at [248, 126] on div "Publicadores" at bounding box center [235, 123] width 66 height 11
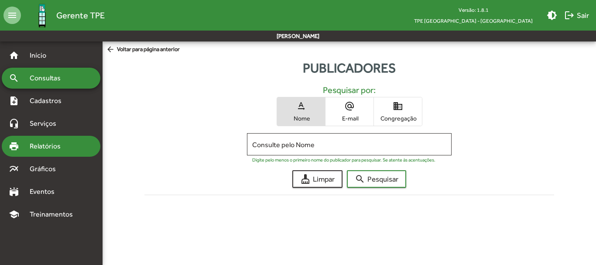
click at [57, 149] on span "Relatórios" at bounding box center [48, 146] width 48 height 10
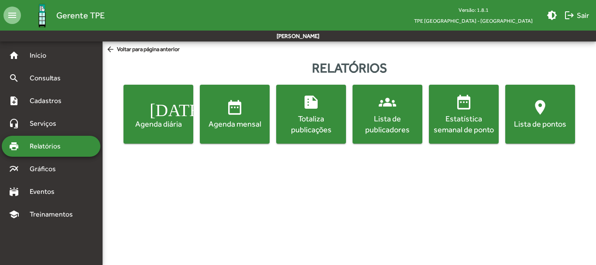
click at [389, 119] on div "Lista de publicadores" at bounding box center [387, 124] width 66 height 22
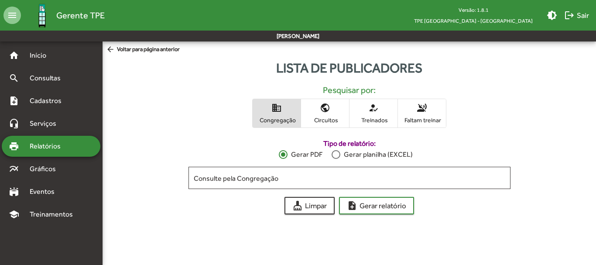
click at [58, 147] on span "Relatórios" at bounding box center [48, 146] width 48 height 10
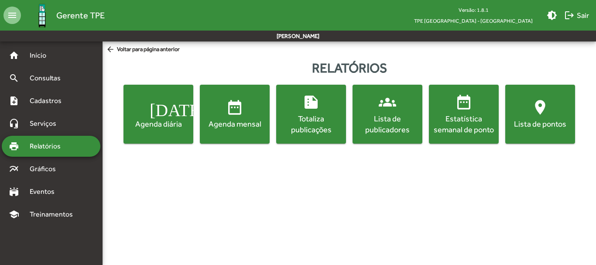
click at [545, 124] on div "Lista de pontos" at bounding box center [540, 123] width 66 height 11
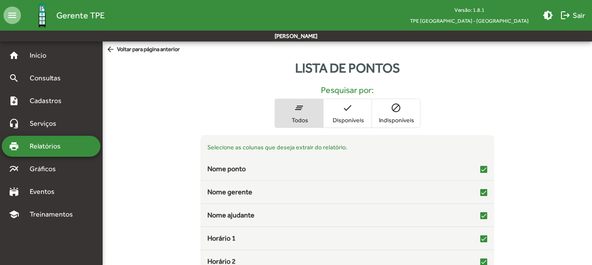
click at [348, 114] on span "check Disponíveis" at bounding box center [347, 113] width 48 height 28
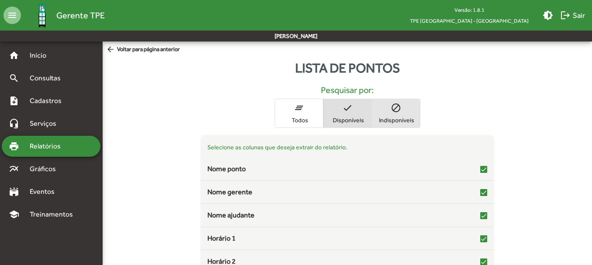
click at [401, 116] on span "Indisponíveis" at bounding box center [396, 120] width 44 height 8
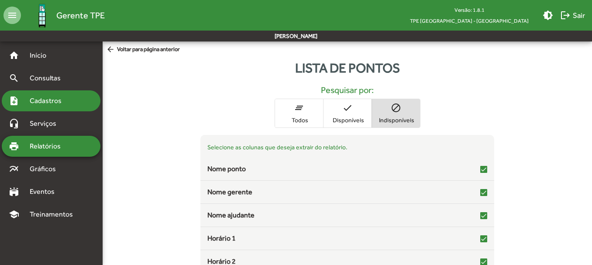
click at [48, 100] on span "Cadastros" at bounding box center [48, 101] width 48 height 10
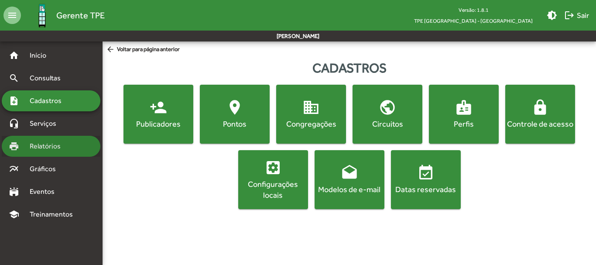
click at [48, 144] on span "Relatórios" at bounding box center [48, 146] width 48 height 10
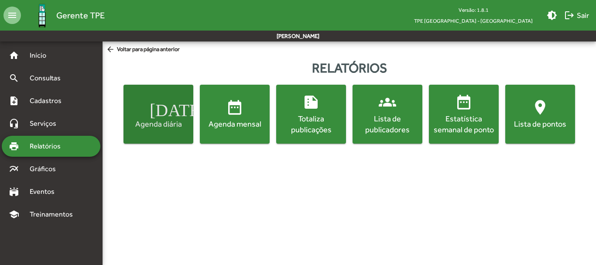
click at [169, 120] on div "Agenda diária" at bounding box center [158, 123] width 66 height 11
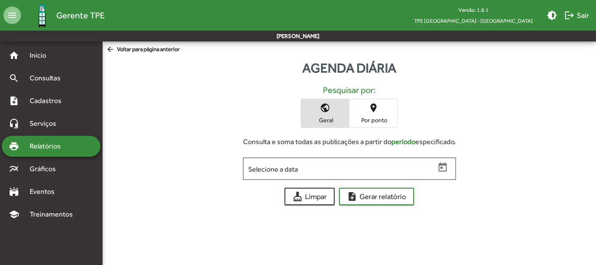
click at [371, 122] on span "Por ponto" at bounding box center [374, 120] width 44 height 8
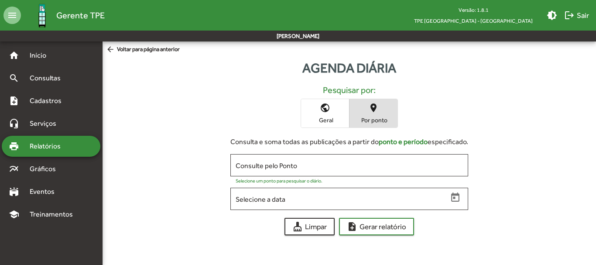
click at [324, 115] on span "public Geral" at bounding box center [325, 113] width 48 height 28
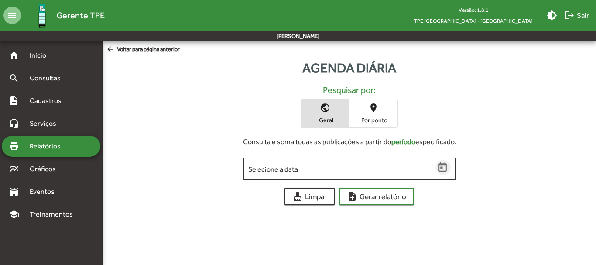
click at [441, 170] on icon "Open calendar" at bounding box center [442, 167] width 11 height 11
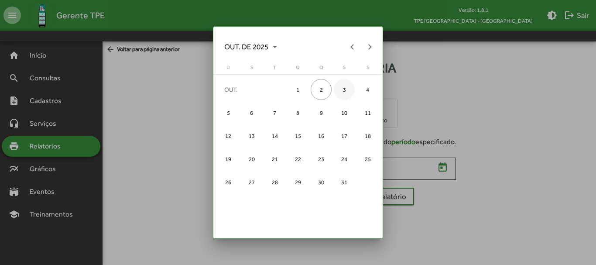
click at [342, 91] on div "3" at bounding box center [344, 89] width 21 height 21
type input "**********"
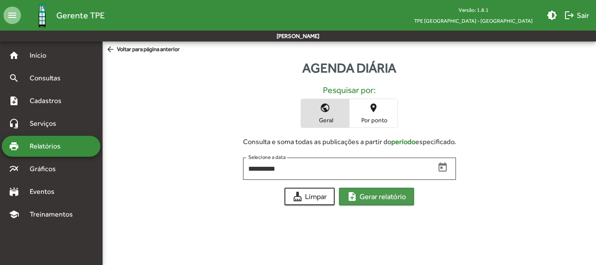
click at [382, 198] on span "note_add Gerar relatório" at bounding box center [376, 197] width 59 height 16
